Goal: Transaction & Acquisition: Purchase product/service

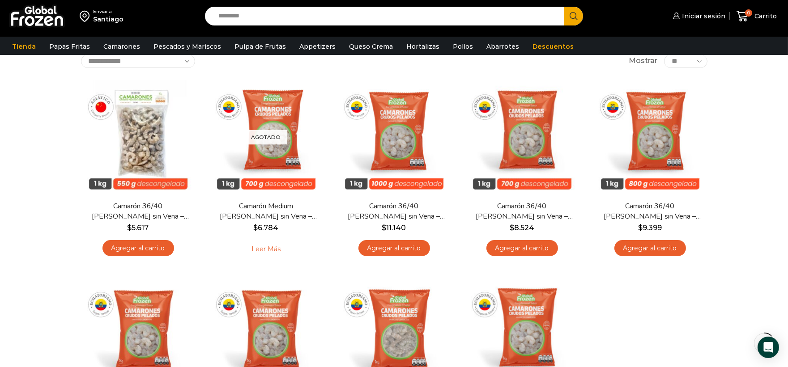
scroll to position [50, 0]
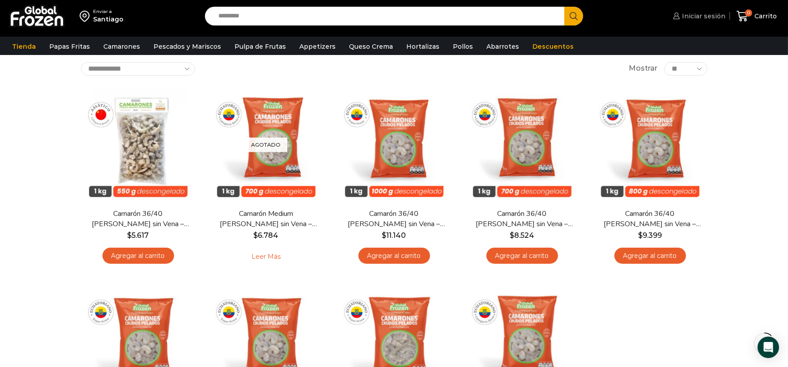
click at [709, 19] on span "Iniciar sesión" at bounding box center [702, 16] width 46 height 9
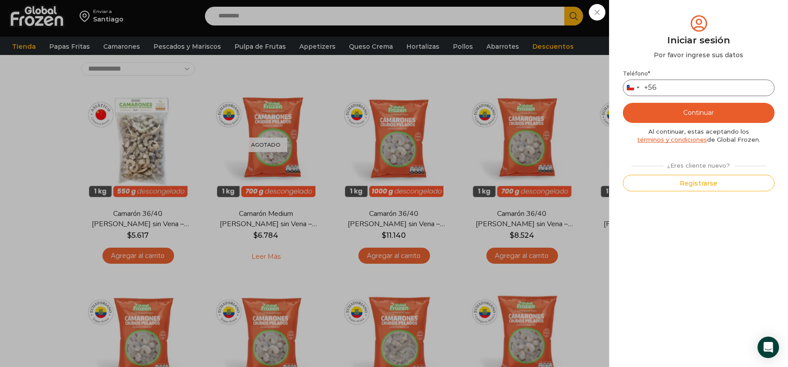
click at [699, 90] on input "Teléfono *" at bounding box center [699, 88] width 152 height 17
type input "*********"
click at [705, 118] on button "Continuar" at bounding box center [699, 113] width 152 height 20
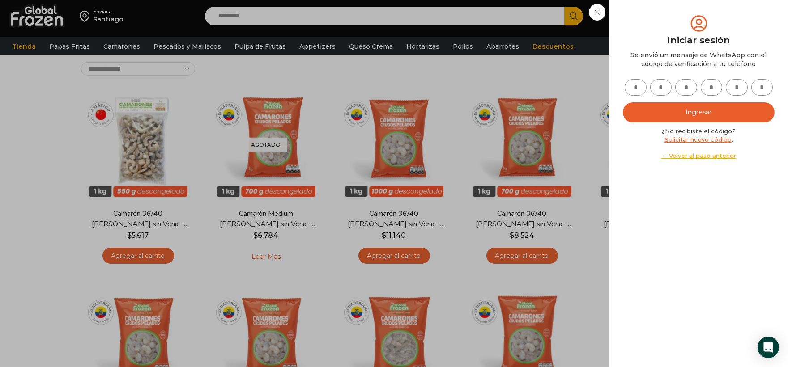
click at [639, 87] on input "text" at bounding box center [635, 87] width 22 height 17
type input "*"
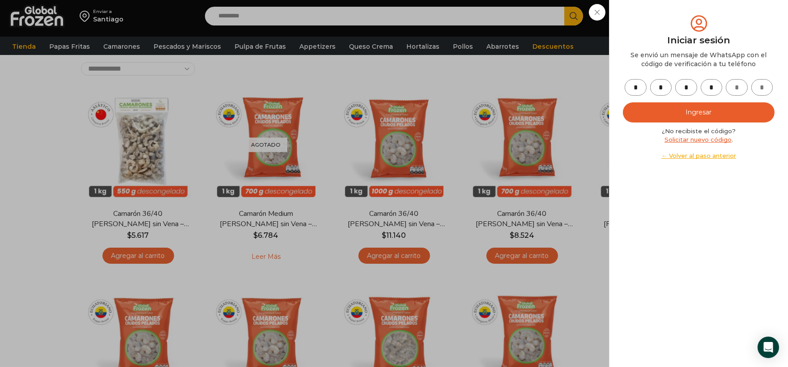
type input "*"
click at [640, 108] on button "Ingresar" at bounding box center [699, 112] width 152 height 20
click at [681, 113] on button "Ingresar" at bounding box center [699, 112] width 152 height 20
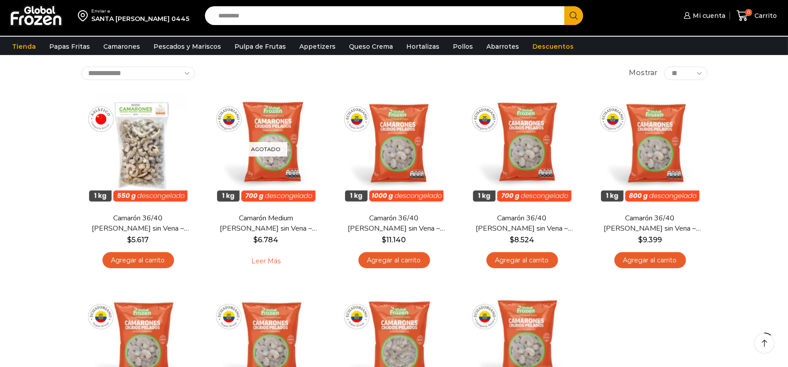
scroll to position [50, 0]
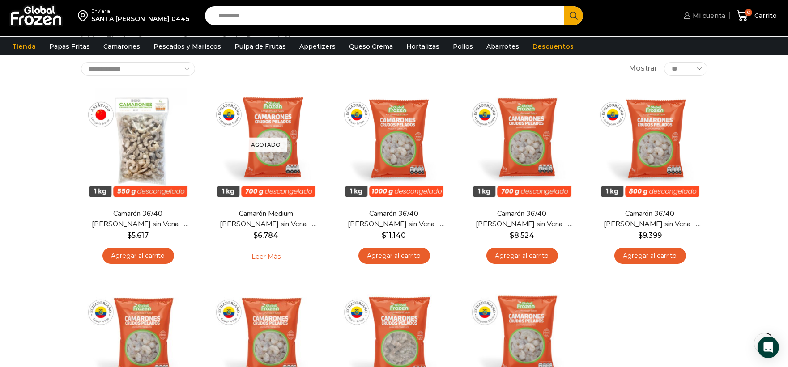
click at [718, 16] on span "Mi cuenta" at bounding box center [707, 15] width 35 height 9
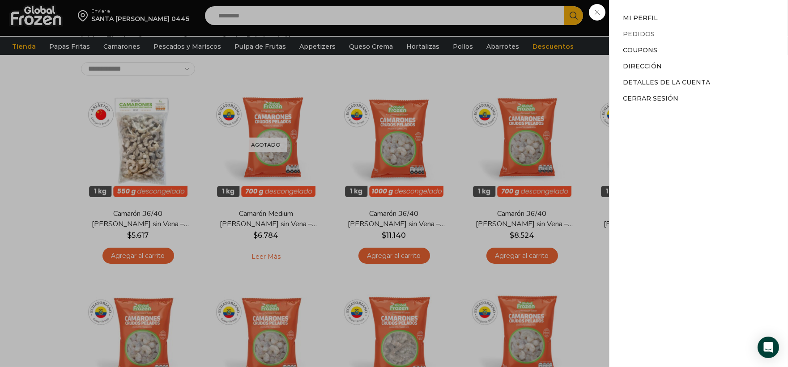
click at [648, 35] on link "Pedidos" at bounding box center [639, 34] width 32 height 8
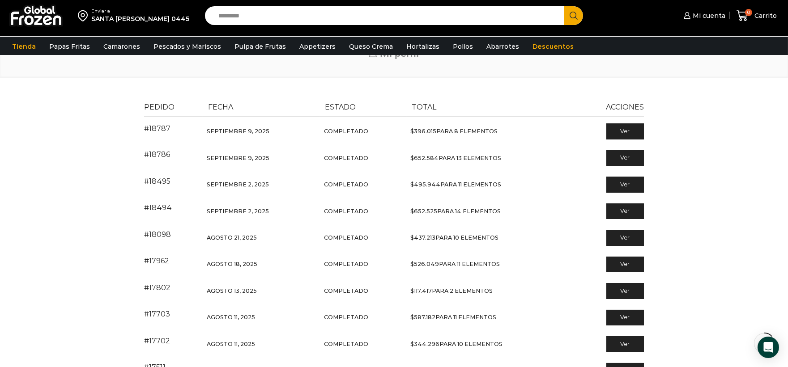
scroll to position [0, 0]
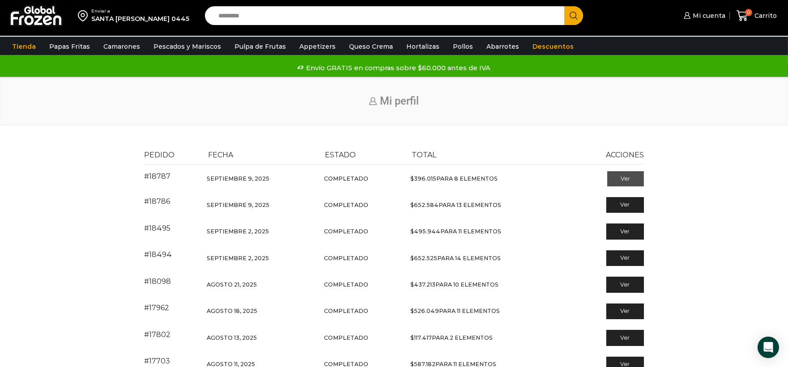
click at [618, 175] on link "Ver" at bounding box center [625, 178] width 37 height 15
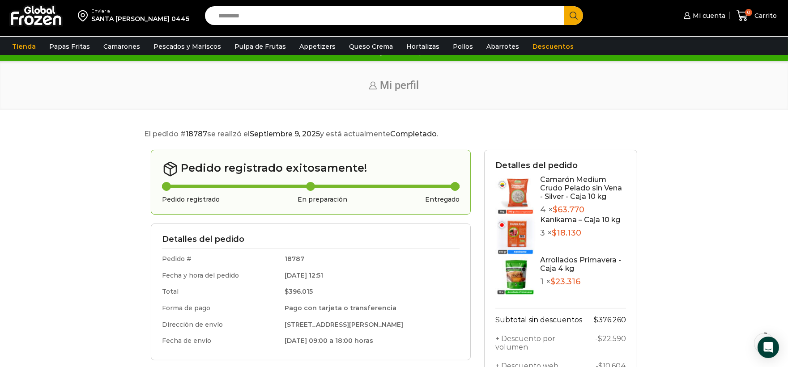
scroll to position [20, 0]
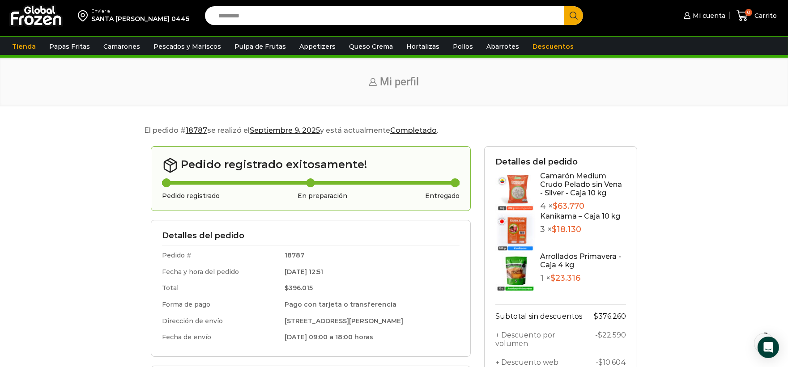
click at [508, 107] on div "Enviar a [GEOGRAPHIC_DATA][PERSON_NAME] 0445 Search input Search Mi cuenta" at bounding box center [394, 274] width 788 height 588
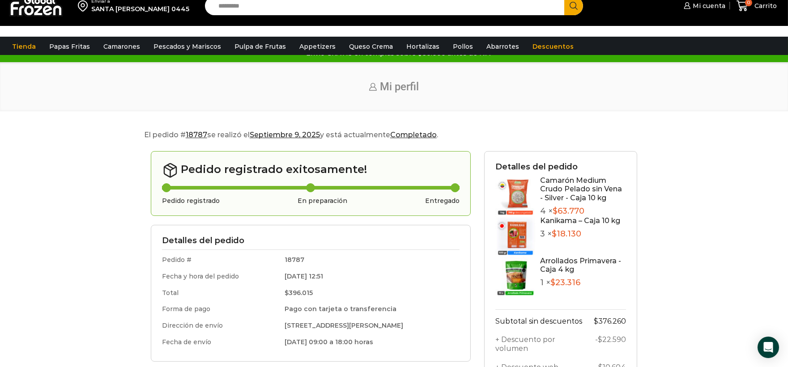
scroll to position [0, 0]
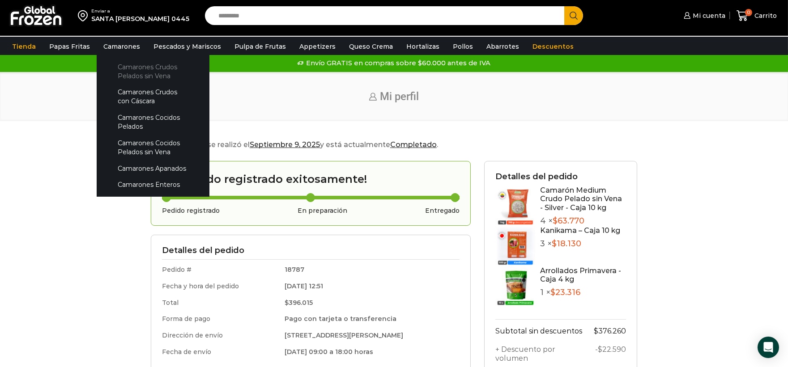
click at [140, 78] on link "Camarones Crudos Pelados sin Vena" at bounding box center [153, 71] width 95 height 25
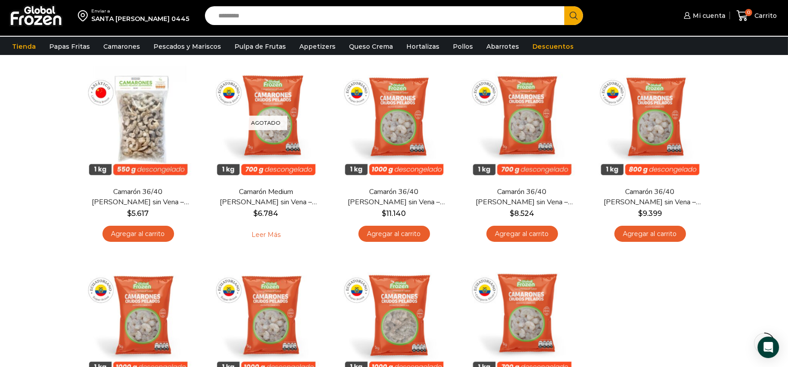
scroll to position [68, 0]
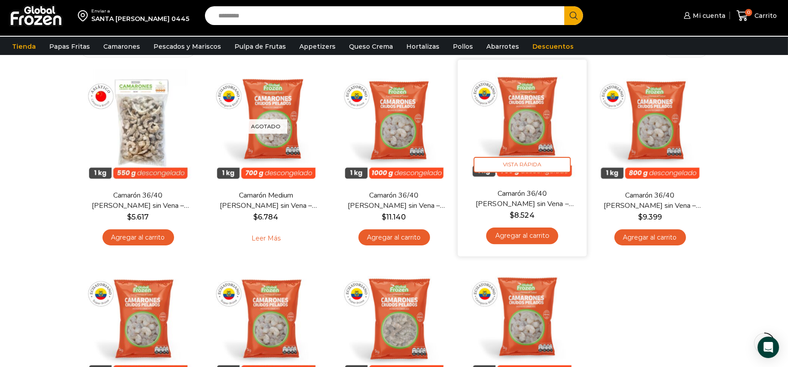
click at [510, 235] on link "Agregar al carrito" at bounding box center [522, 236] width 72 height 17
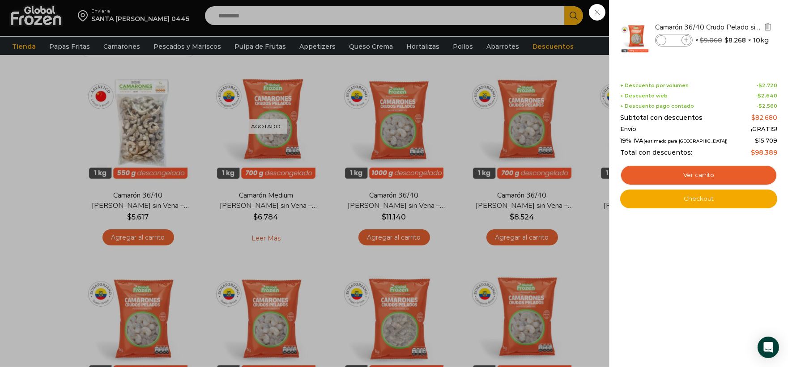
click at [689, 38] on span at bounding box center [686, 40] width 10 height 10
type input "*"
click at [686, 41] on icon at bounding box center [686, 40] width 5 height 5
type input "*"
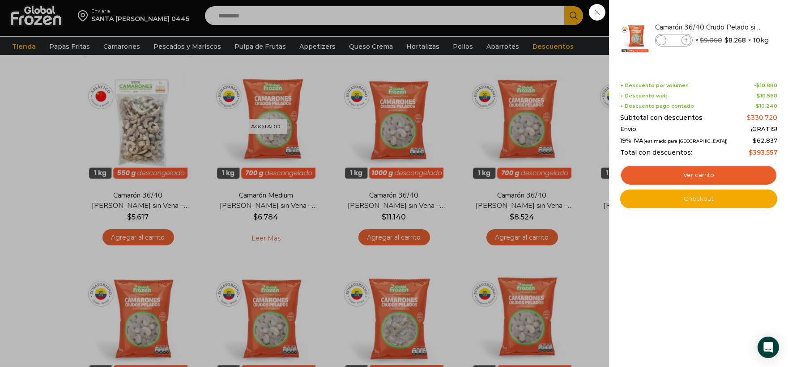
click at [682, 172] on link "Ver carrito" at bounding box center [698, 175] width 157 height 21
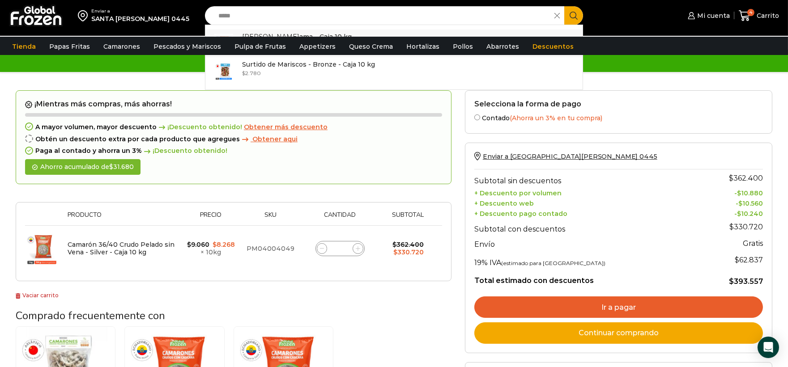
click at [340, 30] on link "Kanik ama – Caja 10 kg In stock $ 2.050" at bounding box center [394, 44] width 378 height 28
type input "**********"
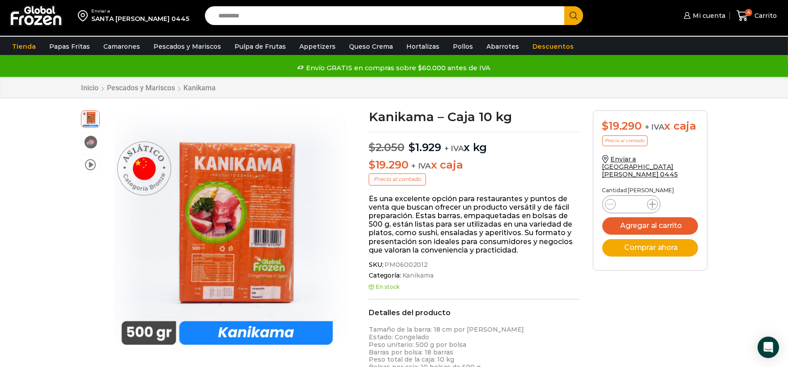
click at [649, 201] on icon at bounding box center [652, 204] width 7 height 7
type input "*"
click at [652, 217] on button "Agregar al carrito" at bounding box center [650, 225] width 96 height 17
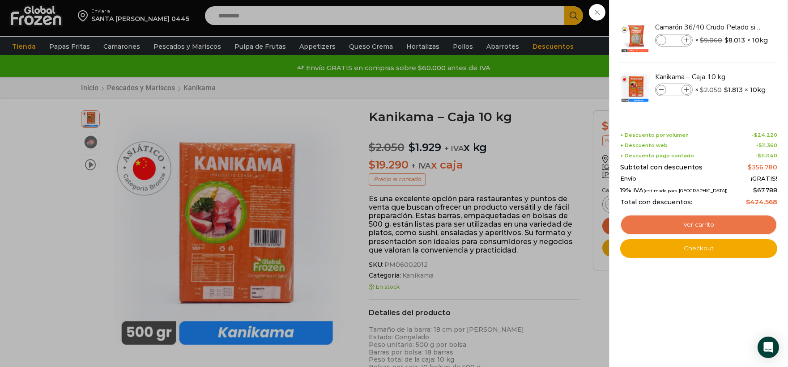
click at [698, 223] on link "Ver carrito" at bounding box center [698, 225] width 157 height 21
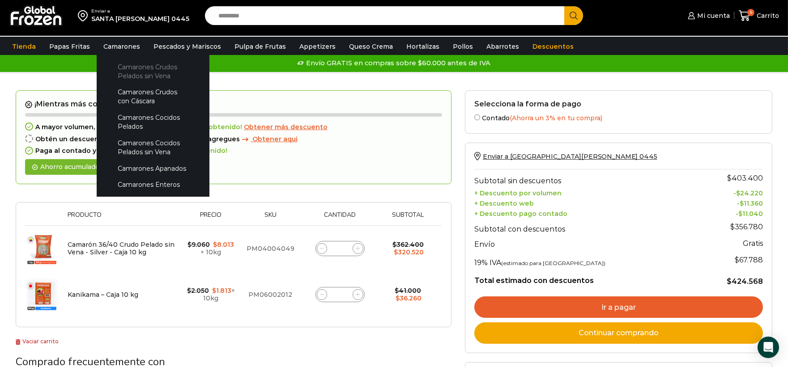
click at [140, 64] on link "Camarones Crudos Pelados sin Vena" at bounding box center [153, 71] width 95 height 25
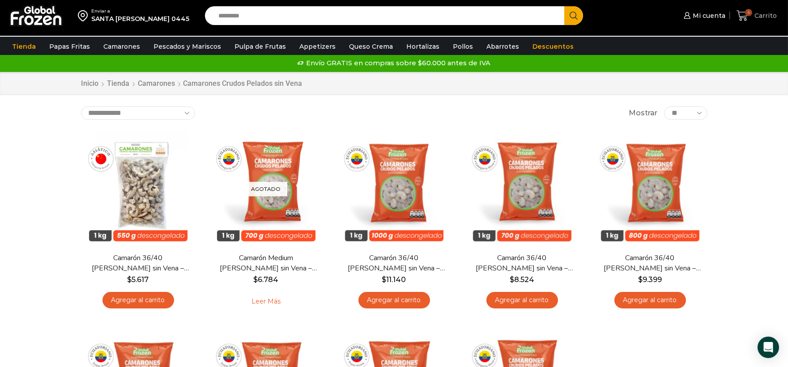
click at [750, 15] on span "6" at bounding box center [748, 12] width 7 height 7
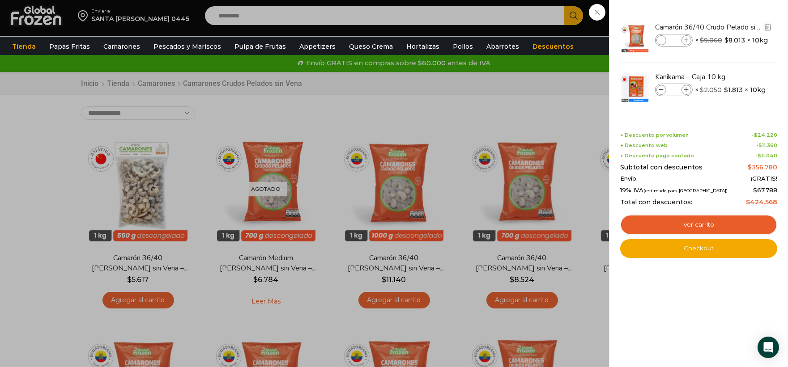
click at [687, 41] on icon at bounding box center [686, 40] width 5 height 5
type input "*"
click at [661, 38] on icon at bounding box center [661, 40] width 5 height 5
type input "*"
click at [662, 42] on span at bounding box center [661, 40] width 10 height 10
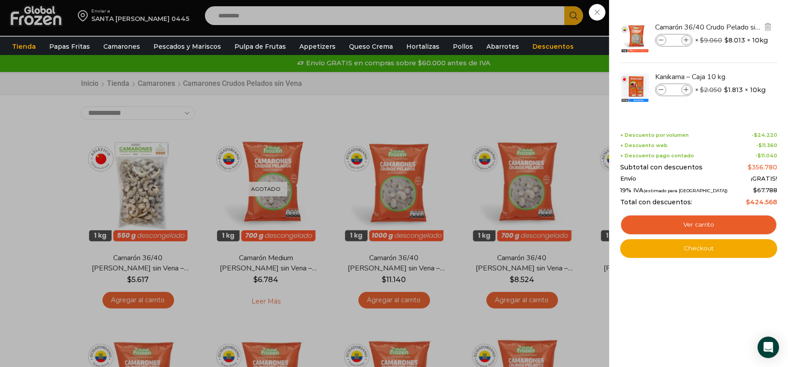
type input "*"
click at [737, 226] on link "Ver carrito" at bounding box center [698, 225] width 157 height 21
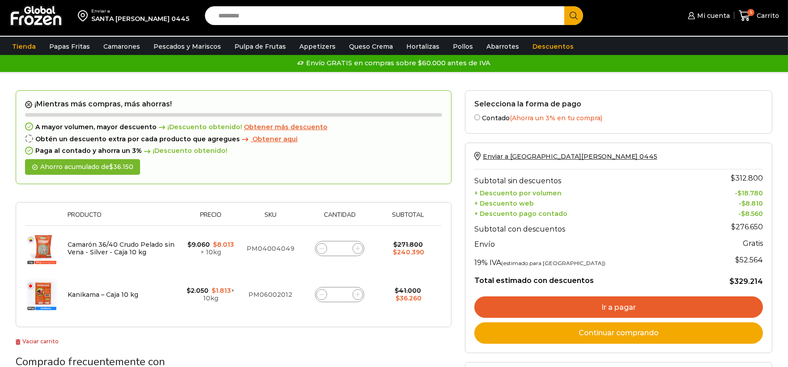
click at [673, 314] on link "Ir a pagar" at bounding box center [618, 307] width 289 height 21
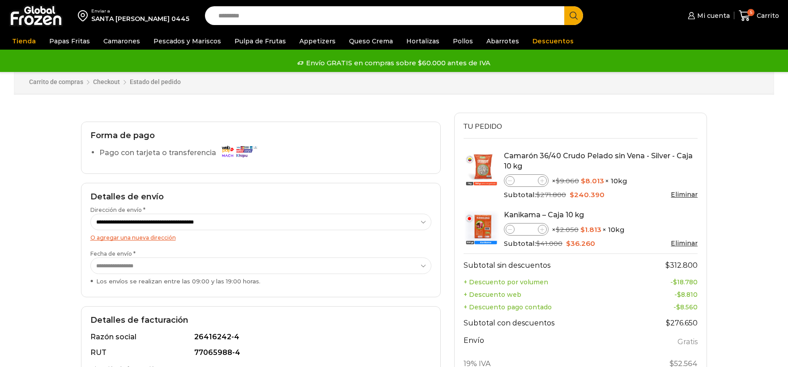
select select "*"
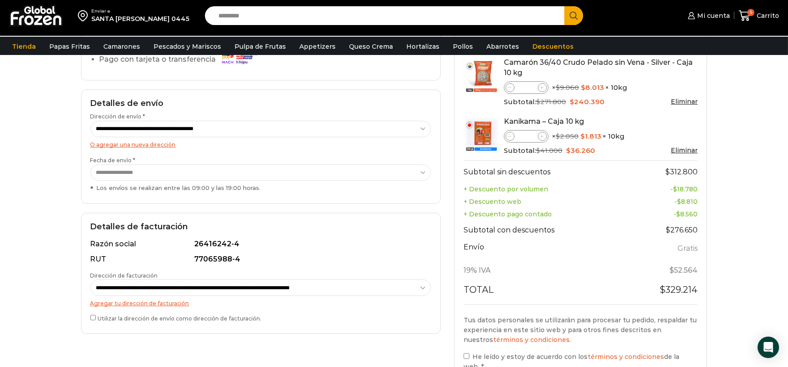
scroll to position [99, 0]
click at [409, 169] on select "**********" at bounding box center [260, 172] width 341 height 17
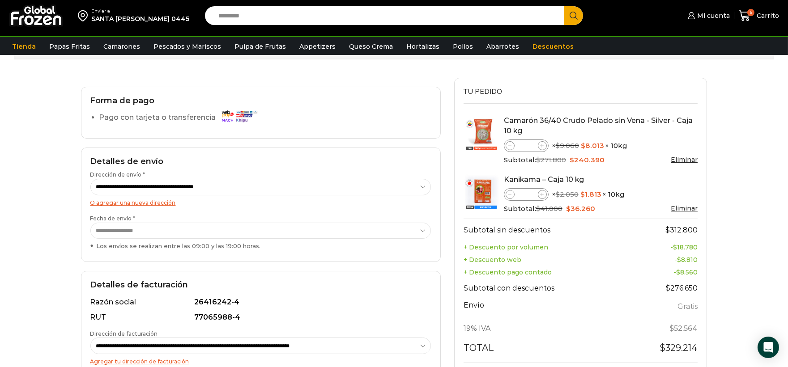
scroll to position [0, 0]
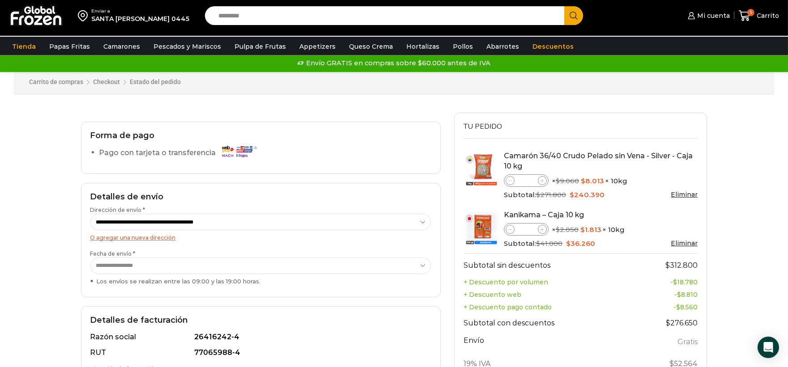
click at [10, 189] on div "Enviar a [GEOGRAPHIC_DATA][PERSON_NAME] 0445 Search input Search Mi cuenta" at bounding box center [394, 276] width 788 height 552
click at [544, 182] on span at bounding box center [542, 180] width 9 height 9
type input "*"
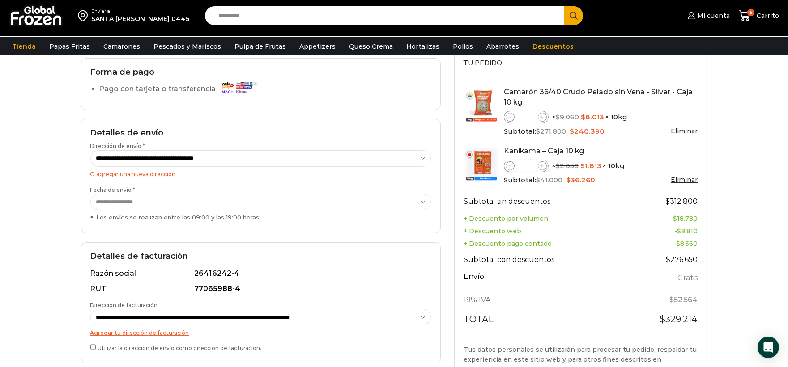
scroll to position [44, 0]
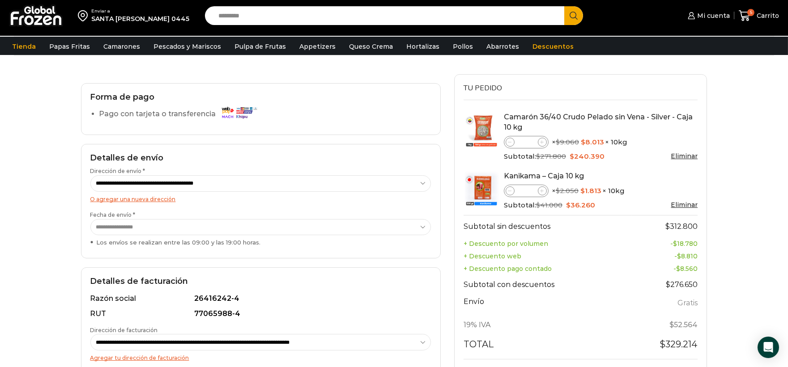
click at [762, 199] on div "Enviar a [GEOGRAPHIC_DATA][PERSON_NAME] 0445 Search input Search Mi cuenta" at bounding box center [394, 234] width 788 height 557
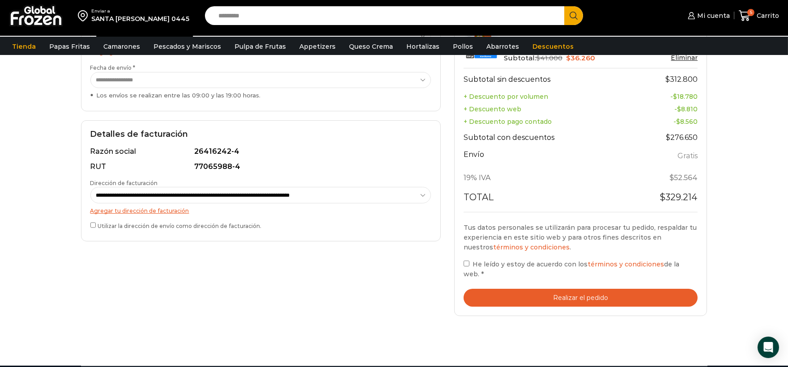
scroll to position [193, 0]
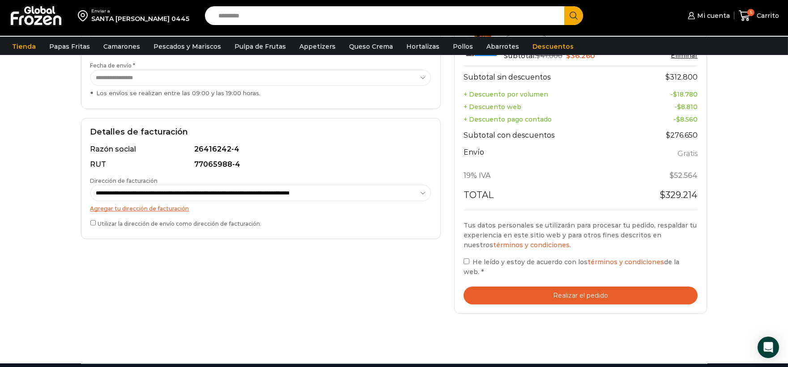
click at [624, 288] on button "Realizar el pedido" at bounding box center [580, 296] width 234 height 18
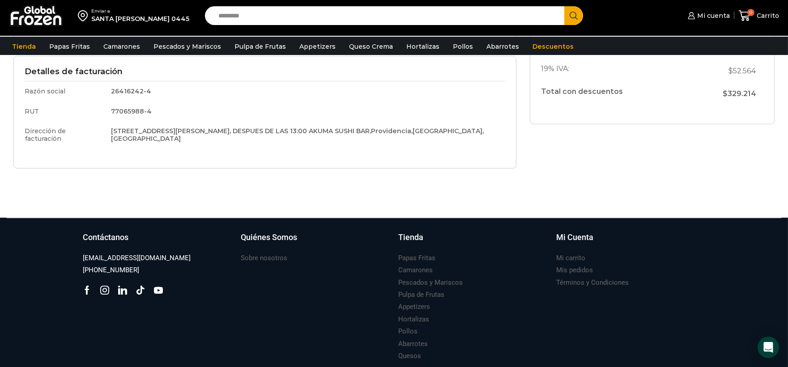
scroll to position [296, 0]
